Goal: Task Accomplishment & Management: Manage account settings

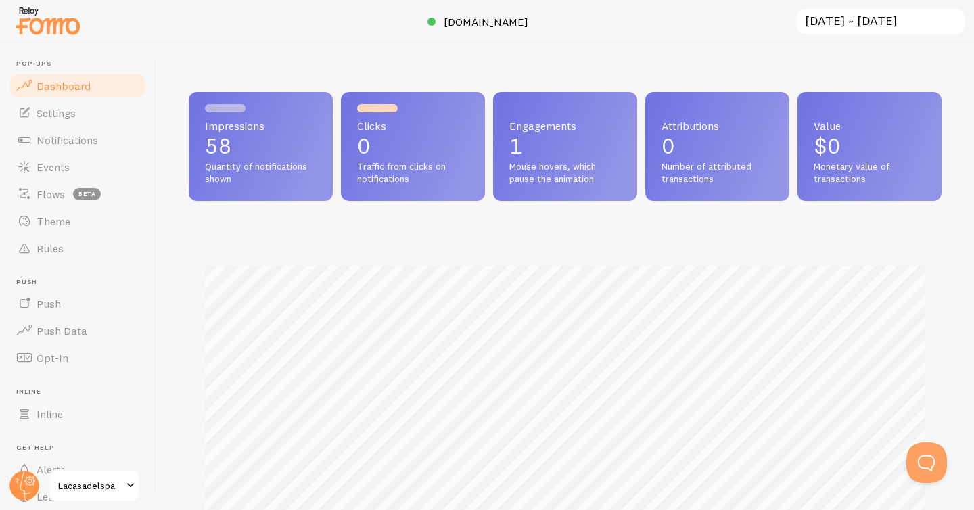
scroll to position [355, 753]
click at [95, 174] on link "Events" at bounding box center [77, 167] width 139 height 27
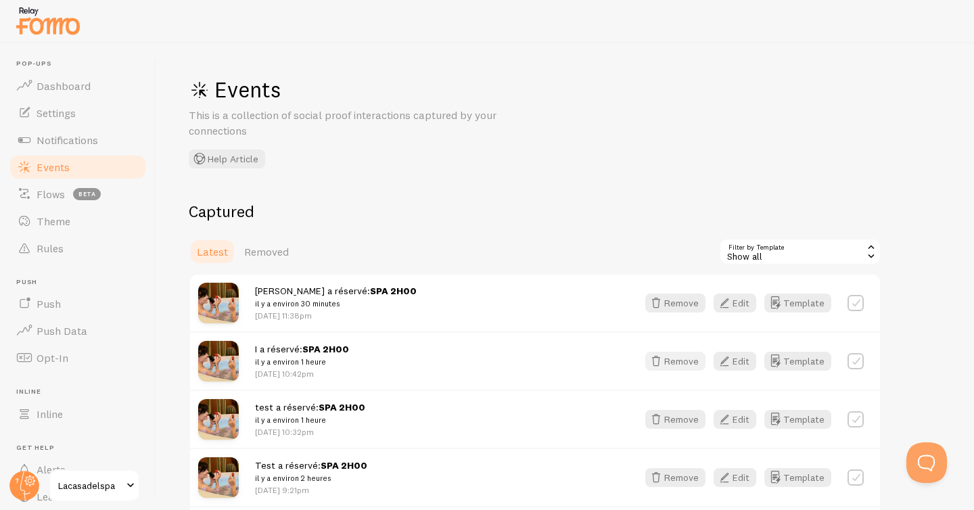
click at [687, 357] on button "Remove" at bounding box center [676, 361] width 60 height 19
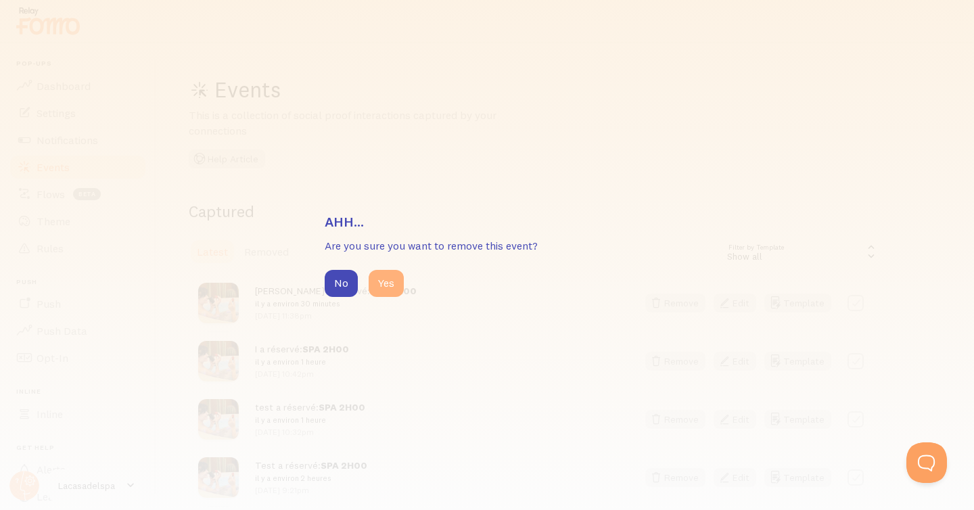
click at [394, 288] on button "Yes" at bounding box center [386, 283] width 35 height 27
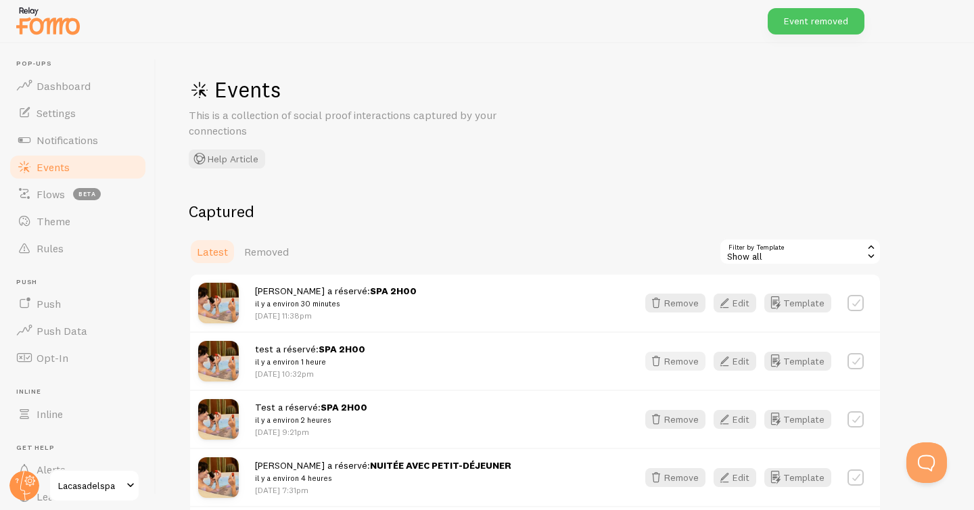
click at [699, 362] on button "Remove" at bounding box center [676, 361] width 60 height 19
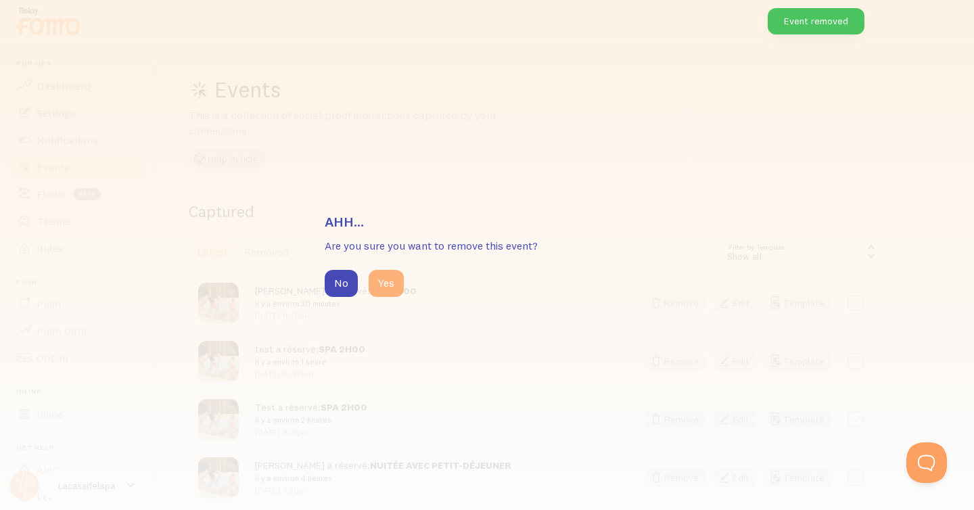
click at [394, 282] on button "Yes" at bounding box center [386, 283] width 35 height 27
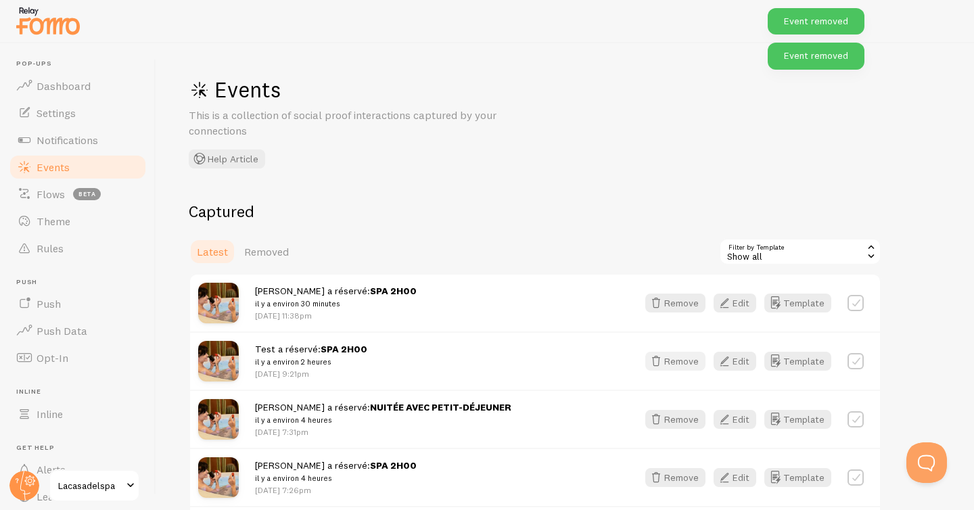
click at [664, 365] on icon "button" at bounding box center [656, 361] width 16 height 16
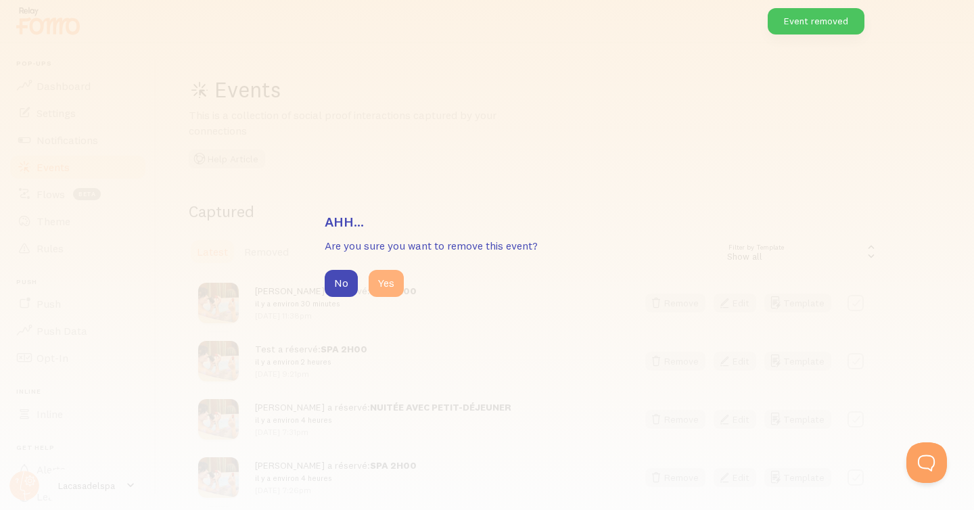
click at [384, 288] on button "Yes" at bounding box center [386, 283] width 35 height 27
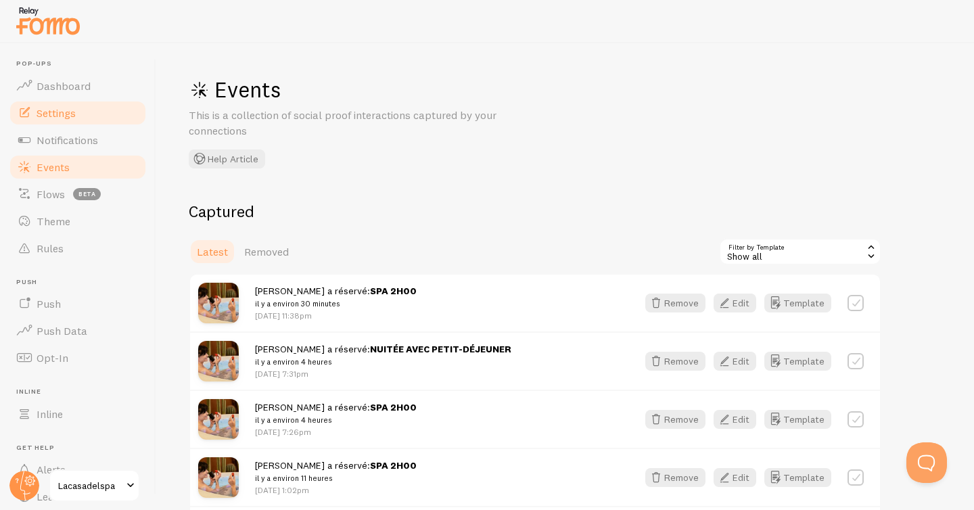
click at [83, 124] on link "Settings" at bounding box center [77, 112] width 139 height 27
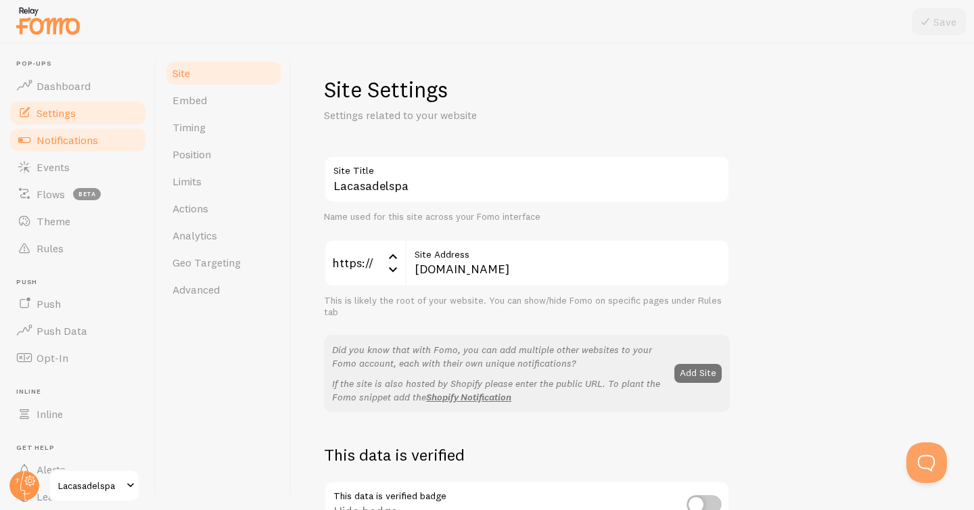
click at [90, 139] on span "Notifications" at bounding box center [68, 140] width 62 height 14
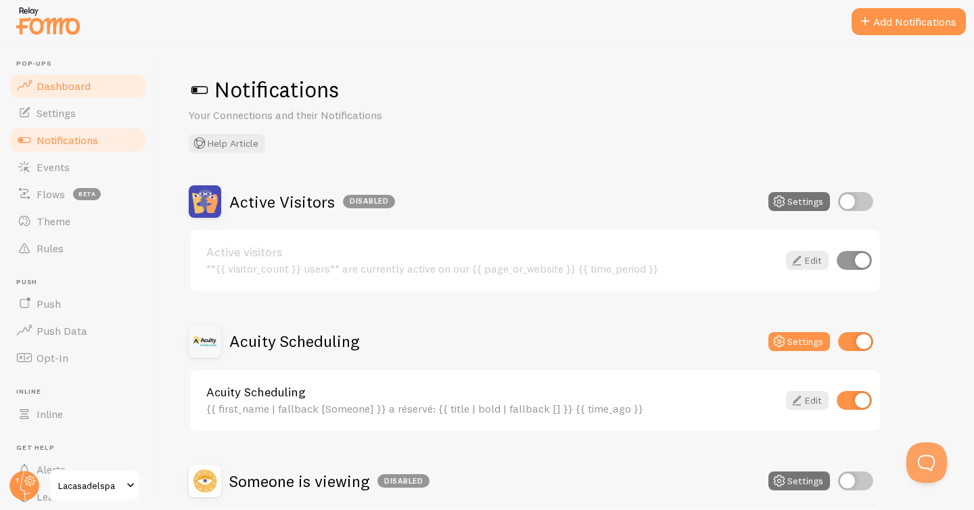
click at [90, 93] on link "Dashboard" at bounding box center [77, 85] width 139 height 27
